Goal: Find specific page/section: Find specific page/section

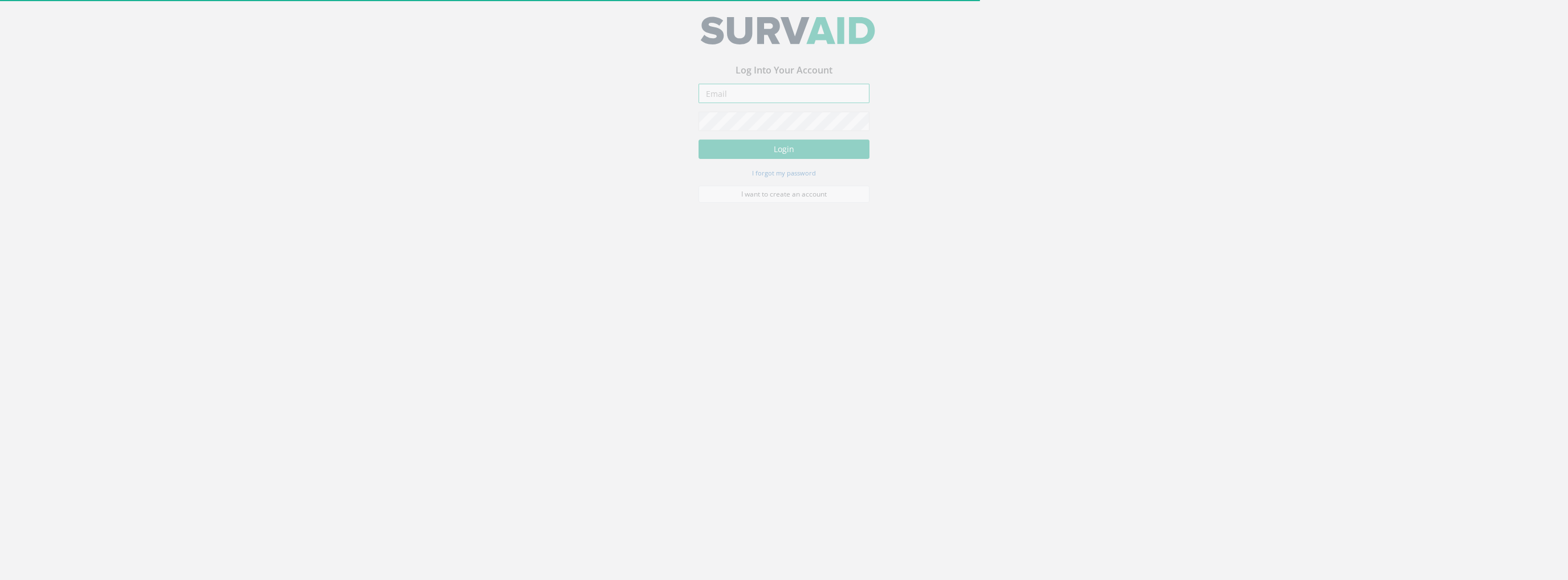
type input "[PERSON_NAME][EMAIL_ADDRESS][PERSON_NAME][DOMAIN_NAME]"
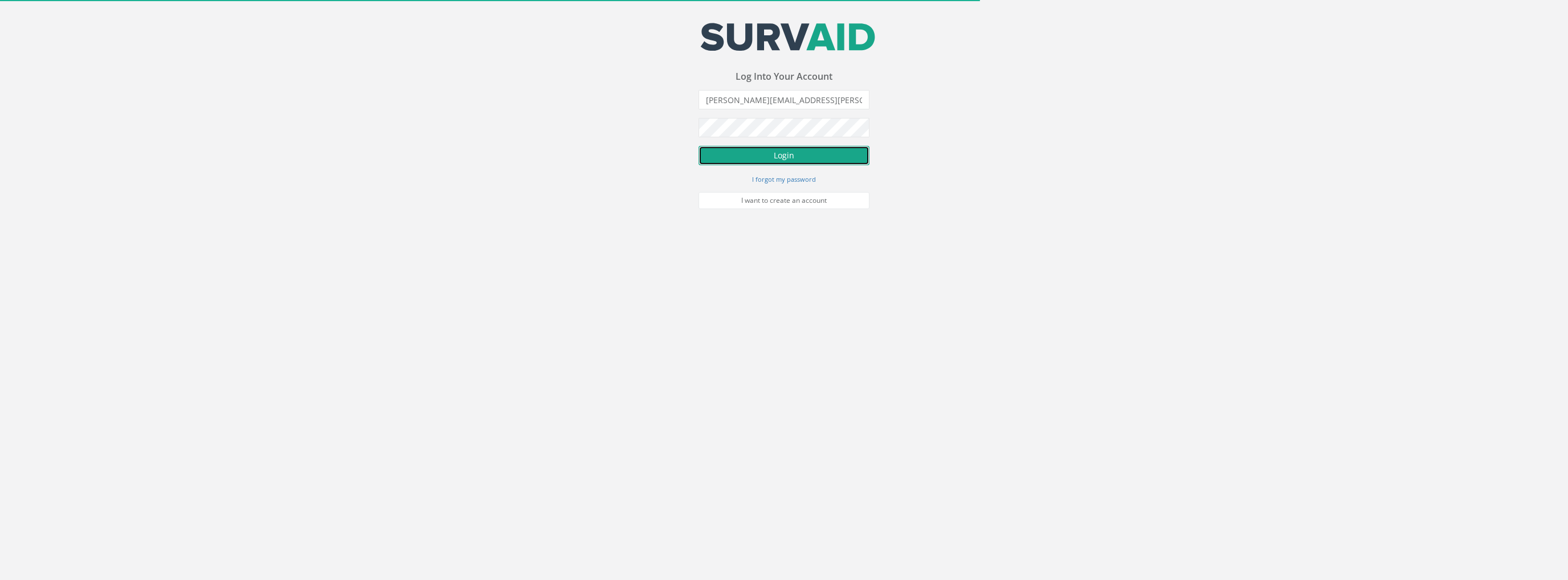
click at [765, 162] on button "Login" at bounding box center [784, 155] width 171 height 19
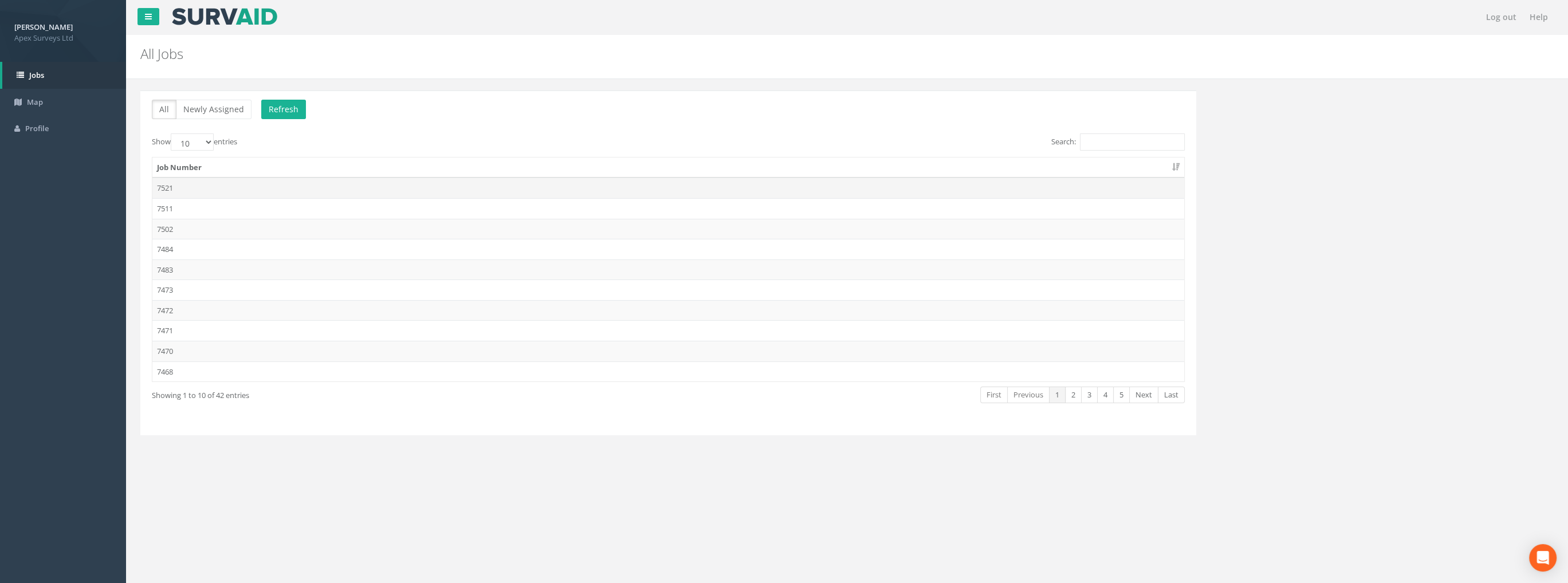
click at [173, 188] on td "7521" at bounding box center [668, 188] width 1032 height 20
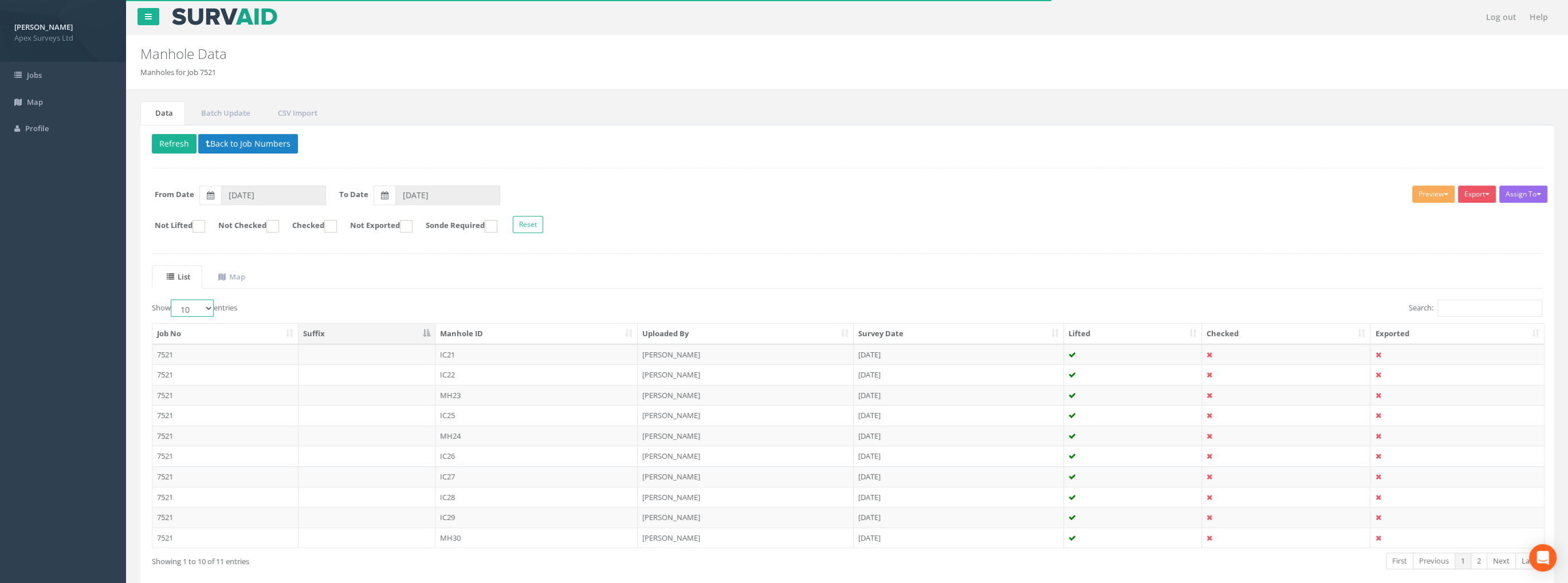
click at [199, 310] on select "10 25 50 100" at bounding box center [192, 308] width 43 height 17
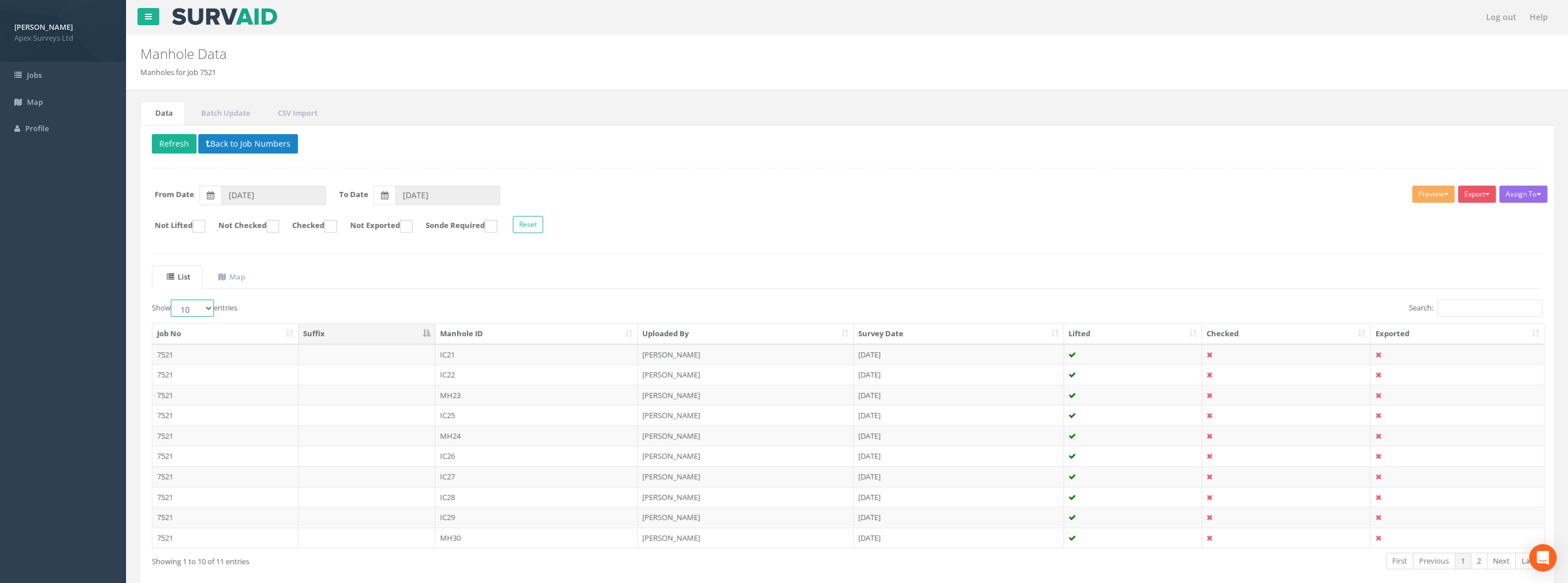
select select "100"
click at [173, 299] on select "10 25 50 100" at bounding box center [192, 308] width 43 height 17
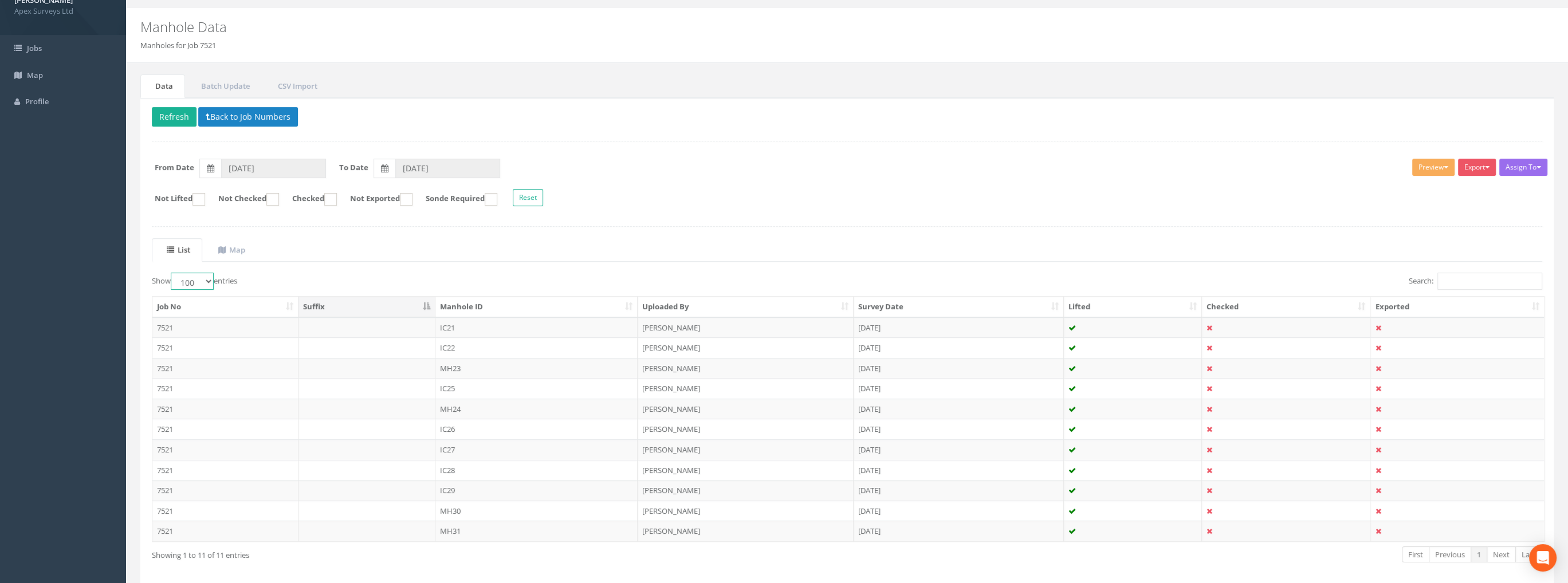
scroll to position [73, 0]
